Goal: Complete application form

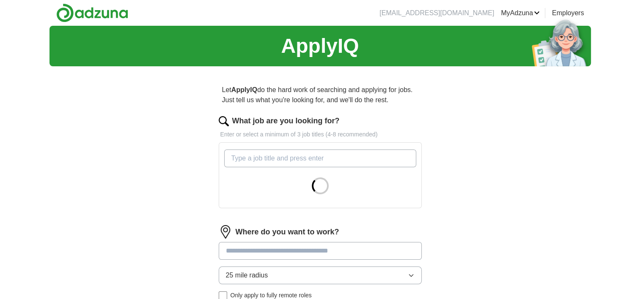
click at [269, 159] on input "What job are you looking for?" at bounding box center [320, 159] width 192 height 18
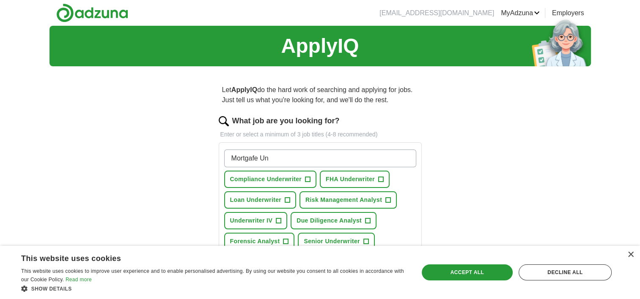
scroll to position [42, 0]
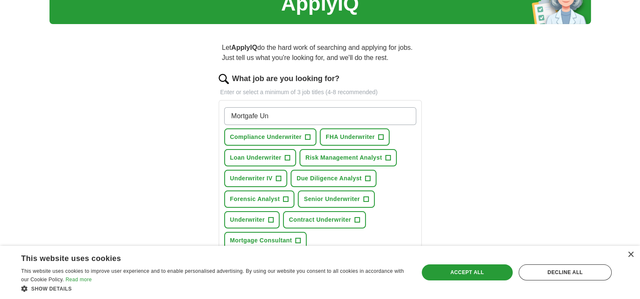
drag, startPoint x: 240, startPoint y: 117, endPoint x: 238, endPoint y: 113, distance: 4.6
click at [240, 174] on span "Underwriter IV" at bounding box center [251, 178] width 43 height 9
click at [279, 178] on span "+" at bounding box center [278, 178] width 5 height 7
click at [282, 115] on input "Mortgage Un" at bounding box center [320, 116] width 192 height 18
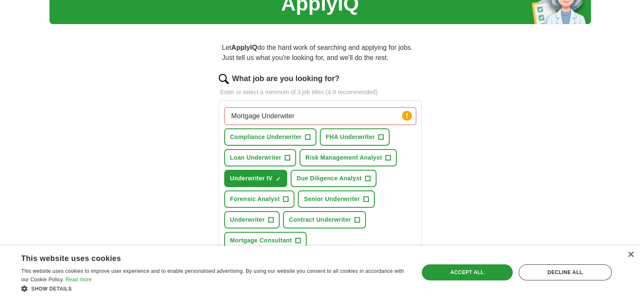
type input "Mortgage Underwiter"
click at [383, 138] on button "FHA Underwriter +" at bounding box center [355, 136] width 70 height 17
click at [363, 196] on span "+" at bounding box center [365, 199] width 5 height 7
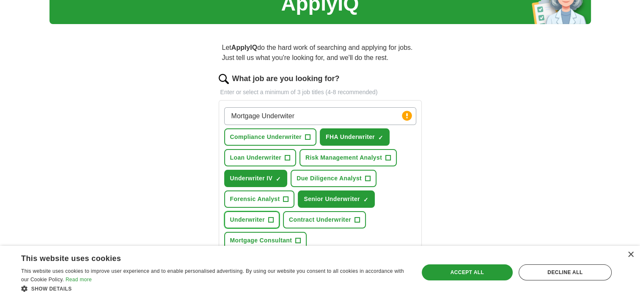
click at [265, 218] on button "Underwriter +" at bounding box center [251, 219] width 55 height 17
click at [267, 220] on button "Underwriter ✓ ×" at bounding box center [251, 219] width 55 height 17
click at [353, 220] on button "Contract Underwriter +" at bounding box center [324, 219] width 83 height 17
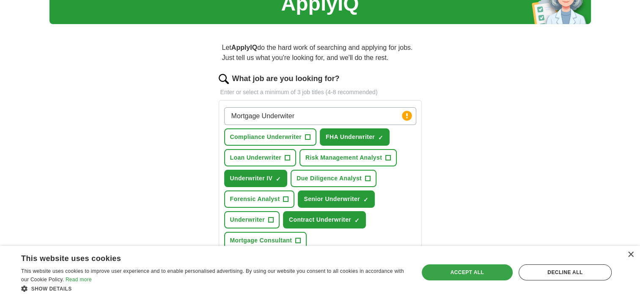
click at [463, 275] on div "Accept all" at bounding box center [466, 273] width 91 height 16
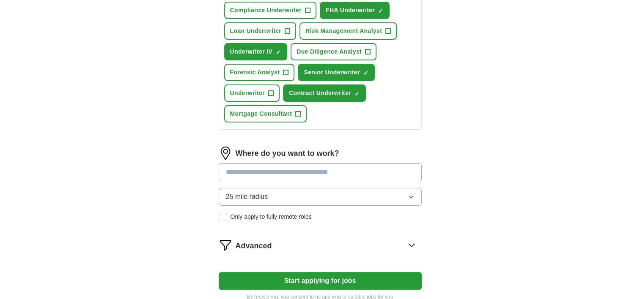
scroll to position [211, 0]
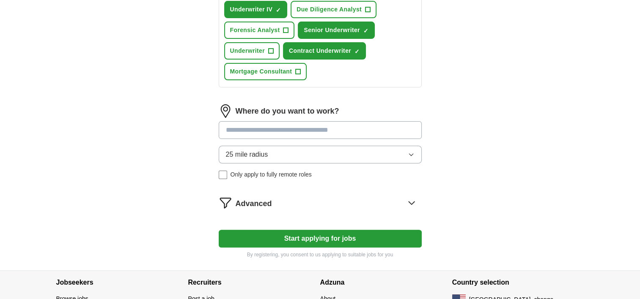
click at [295, 129] on input at bounding box center [320, 130] width 203 height 18
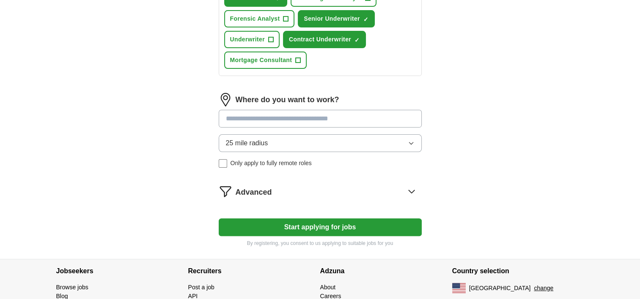
scroll to position [265, 0]
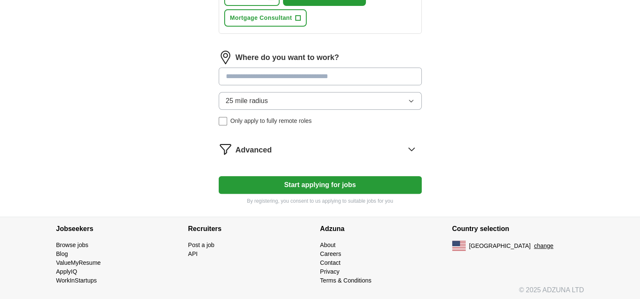
click at [257, 70] on input at bounding box center [320, 77] width 203 height 18
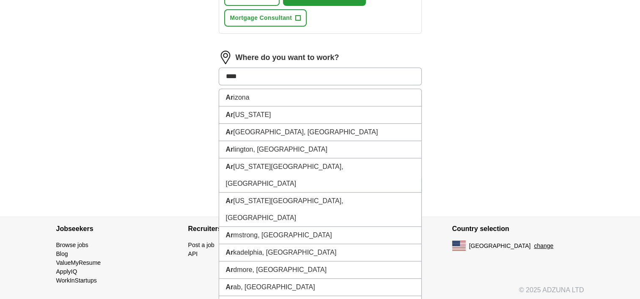
type input "*****"
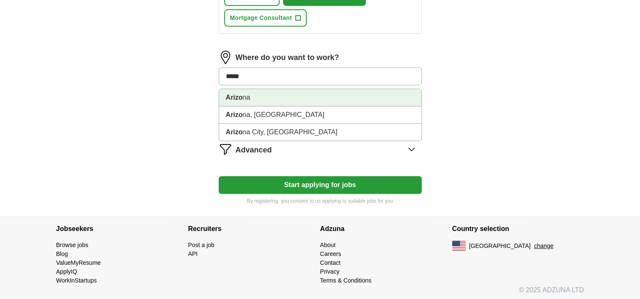
click at [350, 96] on li "Arizo na" at bounding box center [320, 97] width 202 height 17
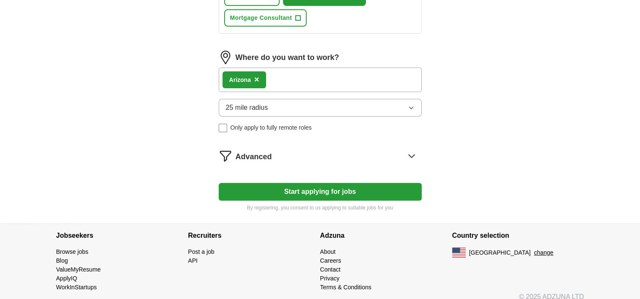
click at [314, 73] on div "Arizo na ×" at bounding box center [320, 80] width 203 height 25
click at [314, 78] on div "Arizo na ×" at bounding box center [320, 80] width 203 height 25
click at [265, 77] on div "Arizo na ×" at bounding box center [244, 79] width 44 height 17
click at [313, 192] on button "Start applying for jobs" at bounding box center [320, 192] width 203 height 18
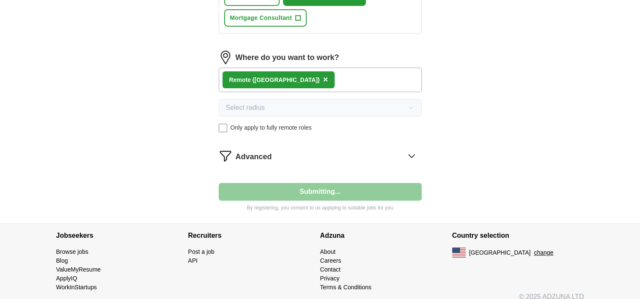
scroll to position [0, 0]
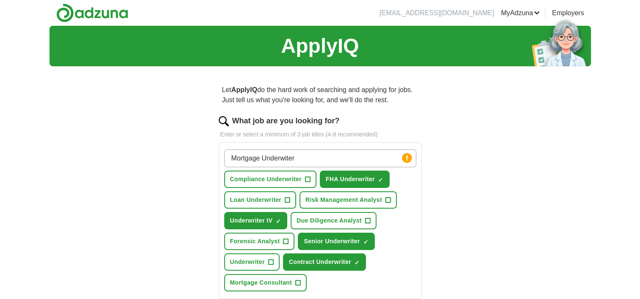
select select "**"
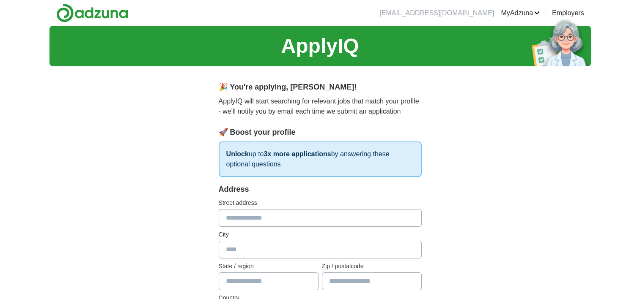
scroll to position [42, 0]
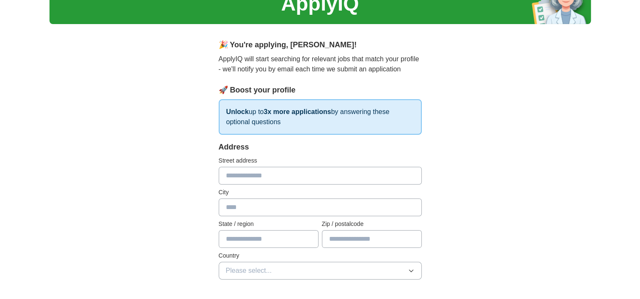
click at [244, 173] on input "text" at bounding box center [320, 176] width 203 height 18
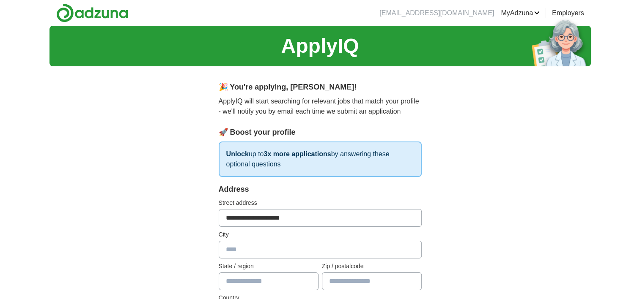
type input "**********"
click at [273, 250] on input "text" at bounding box center [320, 250] width 203 height 18
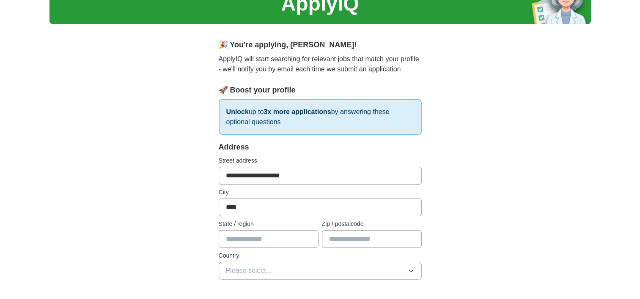
type input "****"
click at [254, 243] on input "text" at bounding box center [269, 239] width 100 height 18
type input "**"
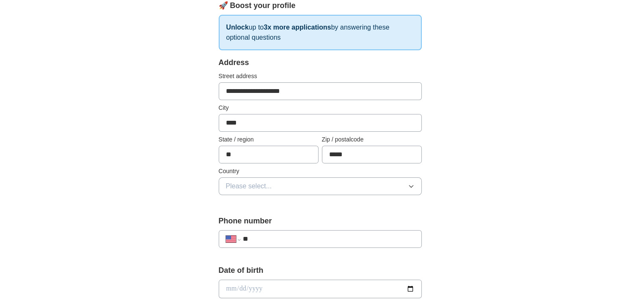
type input "*****"
click at [327, 188] on button "Please select..." at bounding box center [320, 187] width 203 height 18
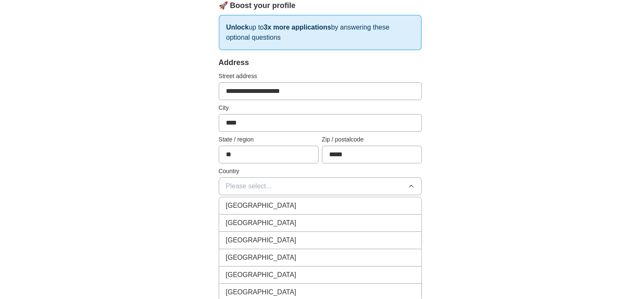
click at [312, 218] on div "[GEOGRAPHIC_DATA]" at bounding box center [320, 223] width 189 height 10
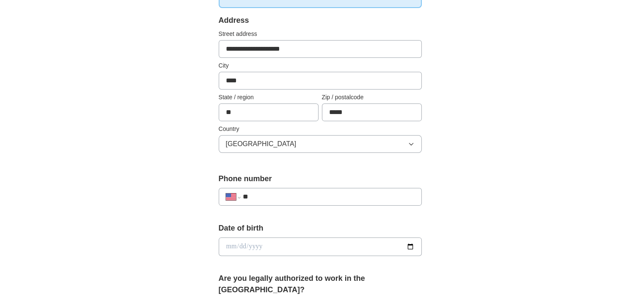
scroll to position [211, 0]
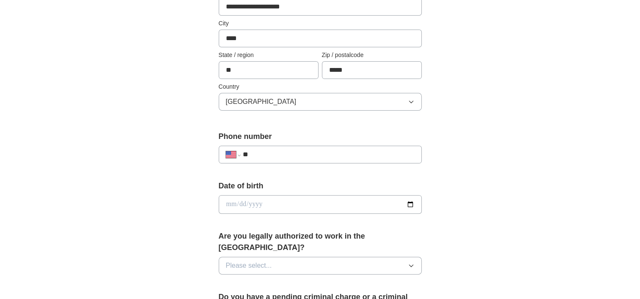
click at [281, 153] on input "**" at bounding box center [328, 155] width 172 height 10
type input "**********"
click at [250, 205] on input "date" at bounding box center [320, 204] width 203 height 19
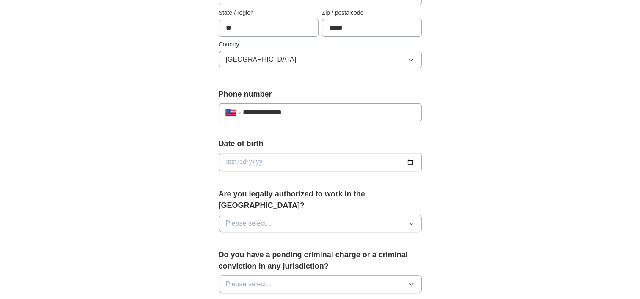
scroll to position [296, 0]
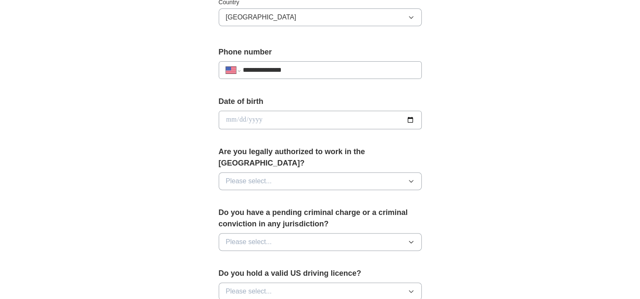
click at [400, 172] on button "Please select..." at bounding box center [320, 181] width 203 height 18
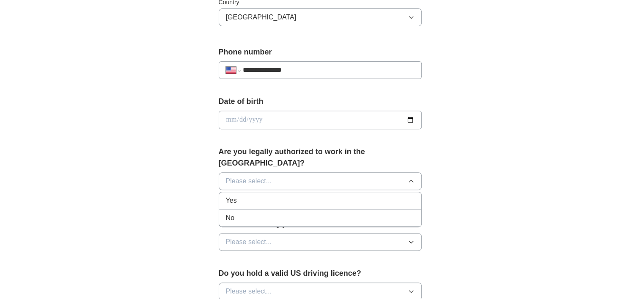
click at [389, 196] on div "Yes" at bounding box center [320, 201] width 189 height 10
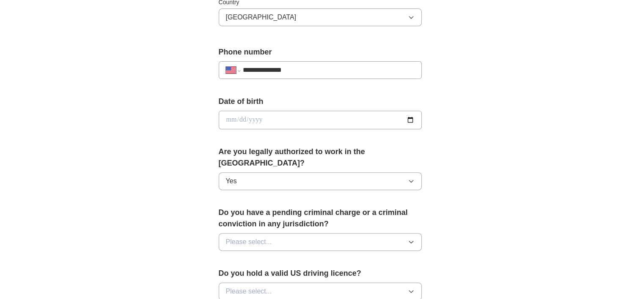
scroll to position [338, 0]
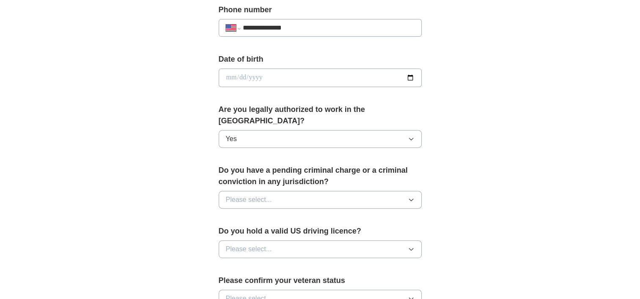
click at [413, 192] on button "Please select..." at bounding box center [320, 200] width 203 height 18
click at [394, 232] on div "No" at bounding box center [320, 237] width 189 height 10
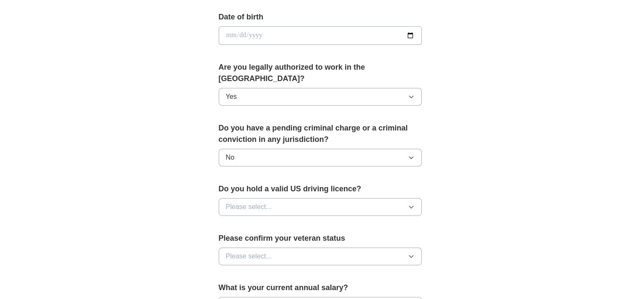
click at [408, 204] on icon "button" at bounding box center [410, 207] width 7 height 7
click at [399, 221] on div "Yes" at bounding box center [320, 226] width 189 height 10
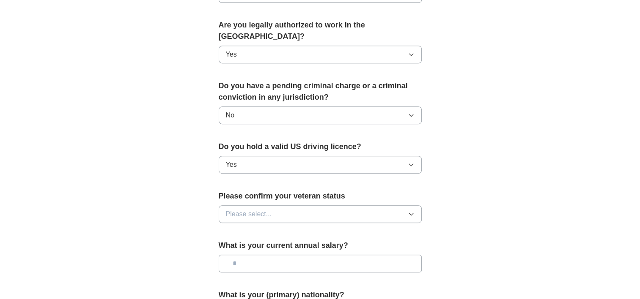
click at [412, 211] on icon "button" at bounding box center [410, 214] width 7 height 7
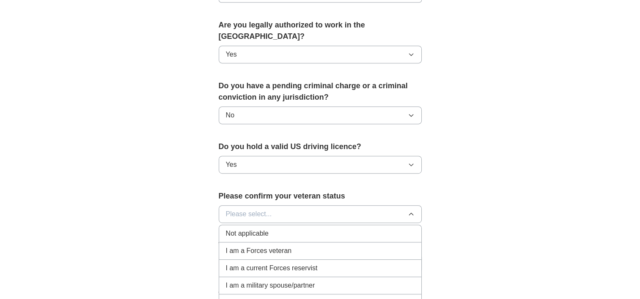
scroll to position [465, 0]
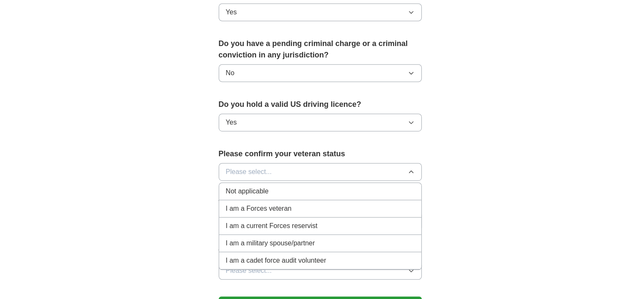
click at [319, 186] on div "Not applicable" at bounding box center [320, 191] width 189 height 10
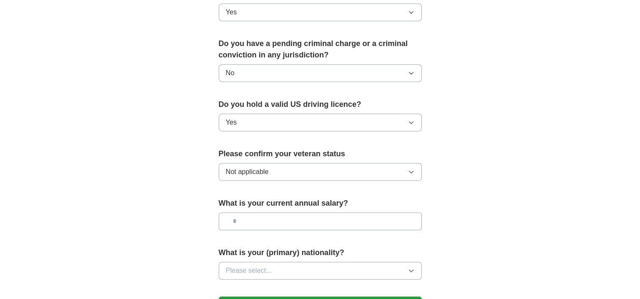
click at [413, 213] on input "text" at bounding box center [320, 222] width 203 height 18
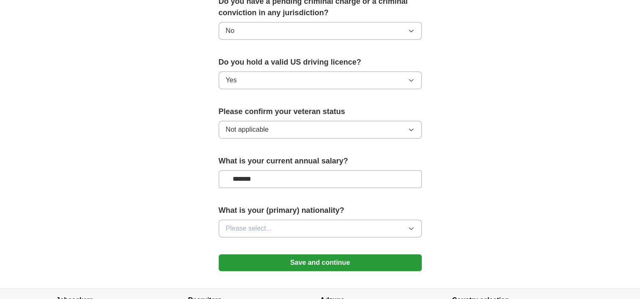
type input "*******"
click at [396, 220] on button "Please select..." at bounding box center [320, 229] width 203 height 18
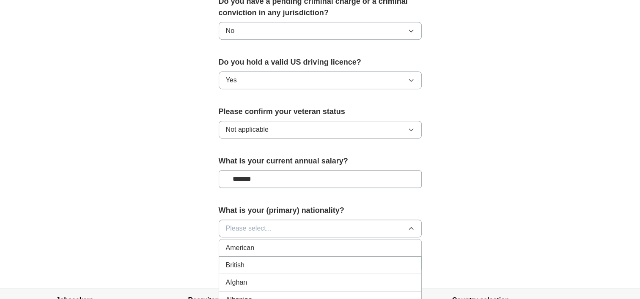
scroll to position [549, 0]
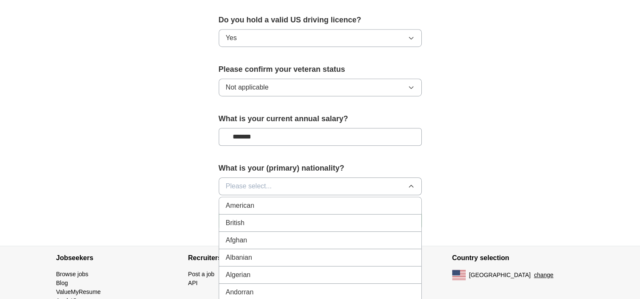
click at [256, 197] on li "American" at bounding box center [320, 205] width 202 height 17
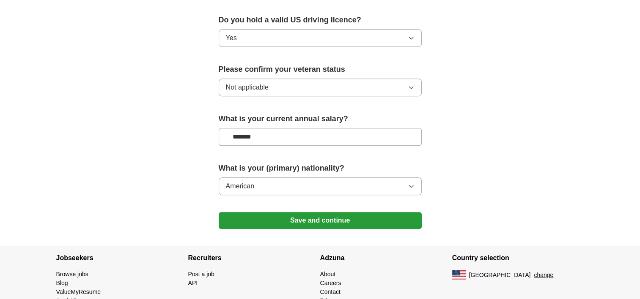
click at [323, 212] on button "Save and continue" at bounding box center [320, 220] width 203 height 17
